Goal: Find specific fact: Find specific page/section

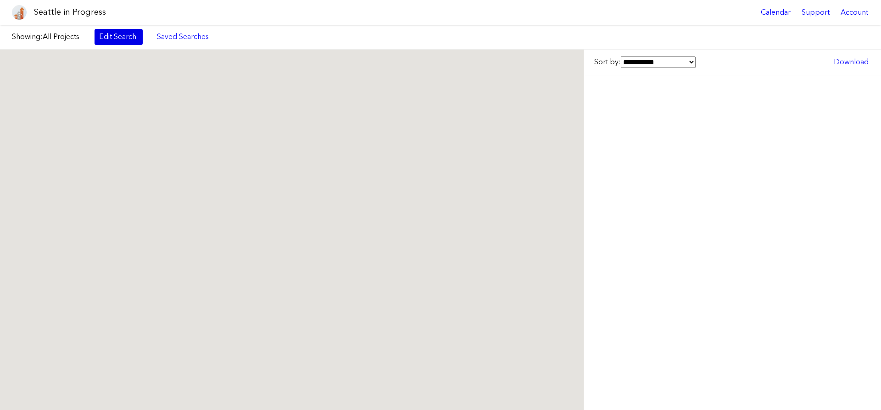
click at [110, 37] on link "Edit Search" at bounding box center [119, 37] width 48 height 16
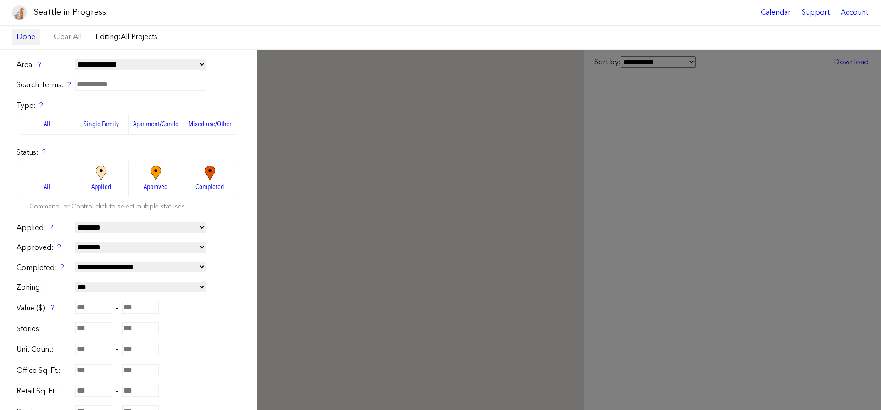
click at [34, 41] on link "Done" at bounding box center [26, 37] width 28 height 16
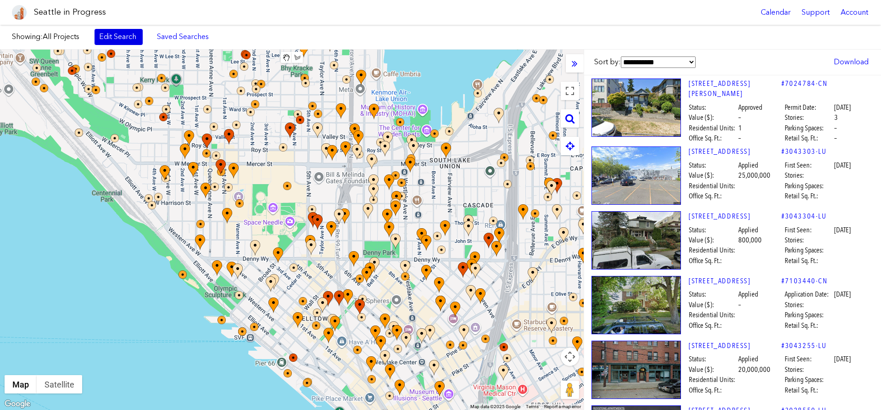
click at [133, 36] on link "Edit Search" at bounding box center [119, 37] width 48 height 16
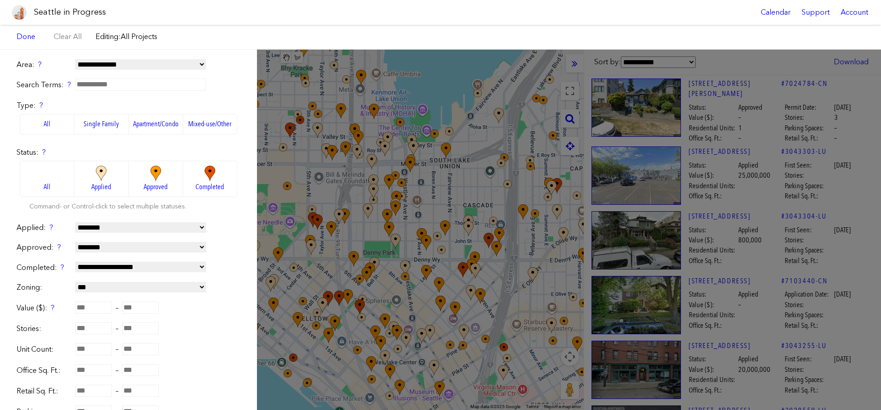
click at [751, 156] on div "**********" at bounding box center [440, 230] width 881 height 360
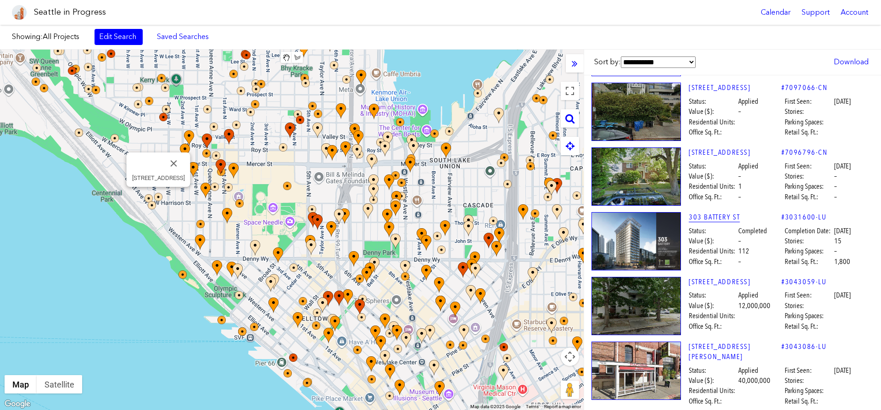
scroll to position [732, 0]
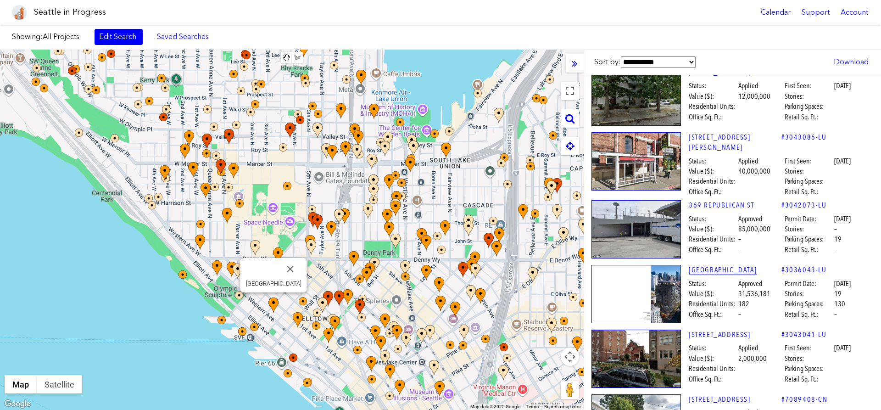
click at [715, 265] on link "[GEOGRAPHIC_DATA]" at bounding box center [735, 270] width 93 height 10
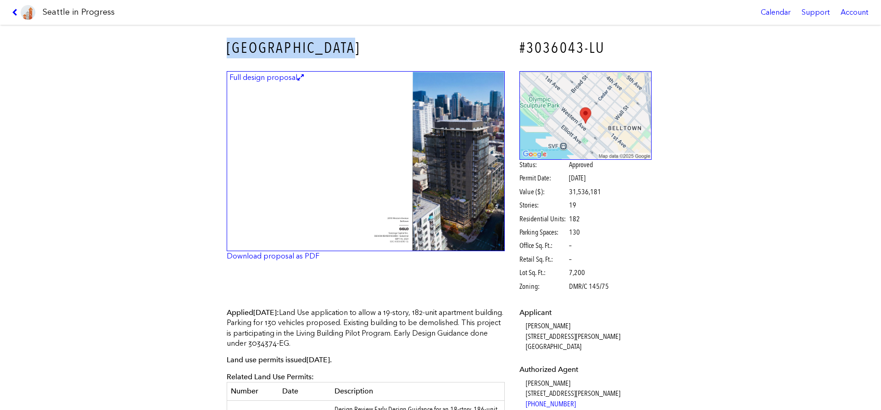
drag, startPoint x: 353, startPoint y: 50, endPoint x: 224, endPoint y: 45, distance: 129.5
click at [224, 45] on div "[GEOGRAPHIC_DATA]" at bounding box center [365, 47] width 291 height 33
copy h3 "[GEOGRAPHIC_DATA]"
